Goal: Task Accomplishment & Management: Manage account settings

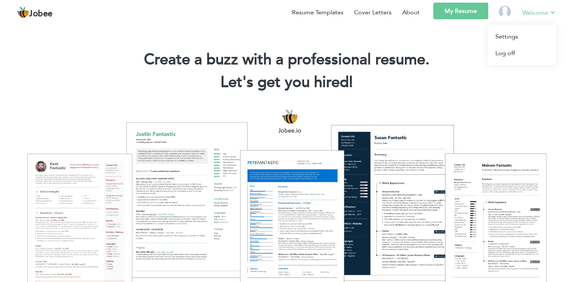
click at [326, 9] on link "Welcome" at bounding box center [539, 12] width 34 height 9
click at [326, 54] on link "Log off" at bounding box center [522, 53] width 68 height 17
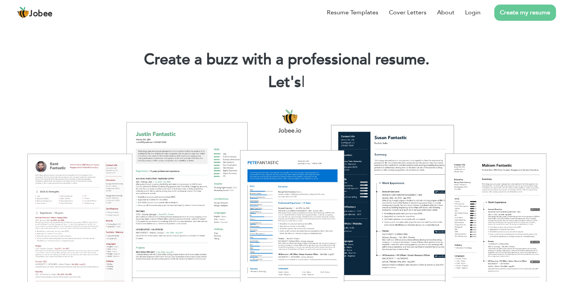
click at [43, 13] on span "Jobee" at bounding box center [40, 14] width 23 height 8
click at [37, 14] on span "Jobee" at bounding box center [40, 14] width 23 height 8
click at [38, 14] on span "Jobee" at bounding box center [40, 14] width 23 height 8
click at [39, 14] on span "Jobee" at bounding box center [40, 14] width 23 height 8
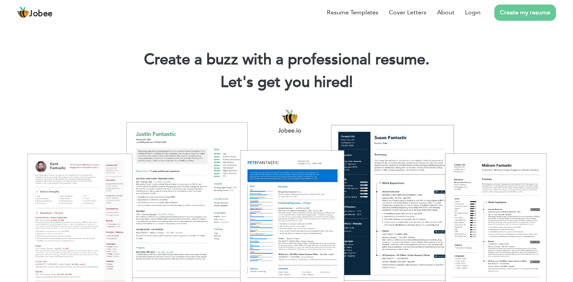
click at [39, 14] on span "Jobee" at bounding box center [40, 14] width 23 height 8
